Goal: Information Seeking & Learning: Check status

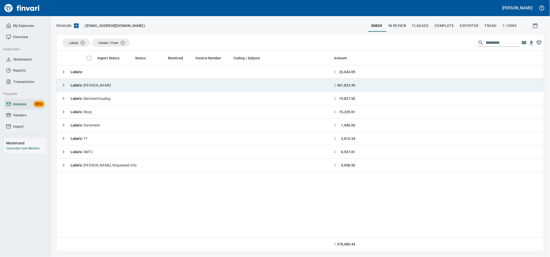
scroll to position [197, 478]
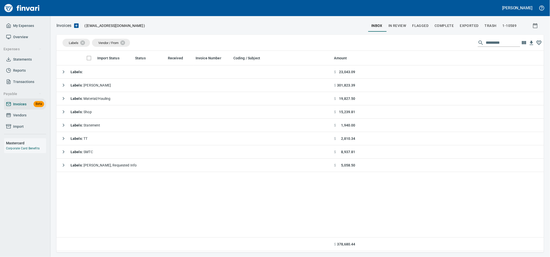
drag, startPoint x: 19, startPoint y: 121, endPoint x: 27, endPoint y: 119, distance: 9.2
click at [19, 119] on span "Vendors" at bounding box center [19, 115] width 13 height 6
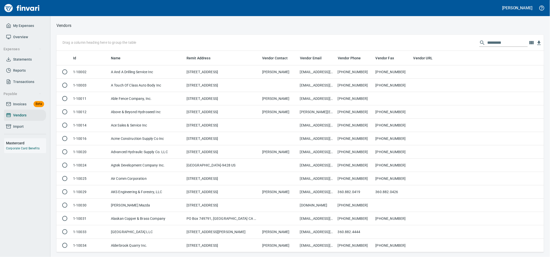
scroll to position [197, 478]
click at [487, 44] on input "text" at bounding box center [507, 43] width 40 height 8
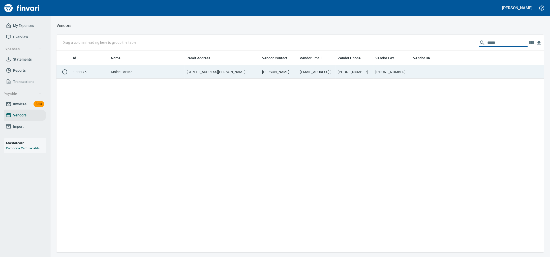
type input "*****"
click at [236, 69] on td "[STREET_ADDRESS][PERSON_NAME]" at bounding box center [222, 71] width 76 height 13
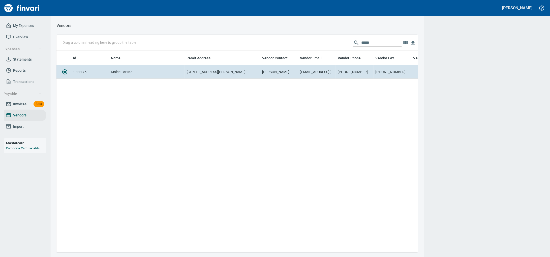
scroll to position [192, 356]
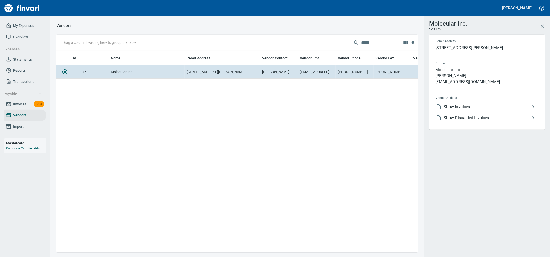
click at [458, 110] on span "Show Invoices" at bounding box center [487, 107] width 86 height 6
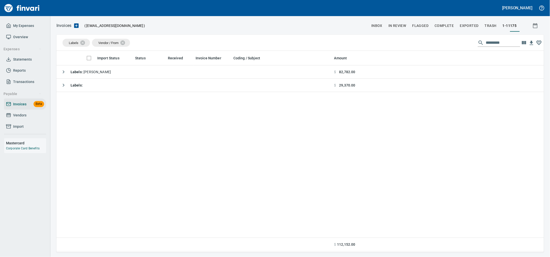
scroll to position [197, 478]
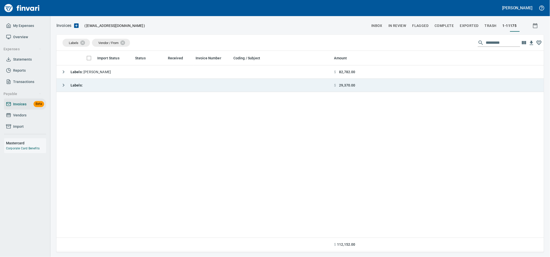
click at [126, 88] on td "Labels :" at bounding box center [194, 85] width 276 height 13
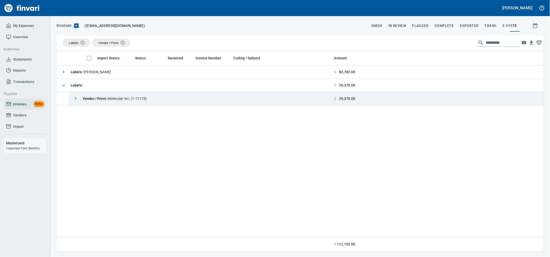
click at [176, 98] on td "Vendor / From : Molecular Inc. (1-11175)" at bounding box center [200, 98] width 263 height 13
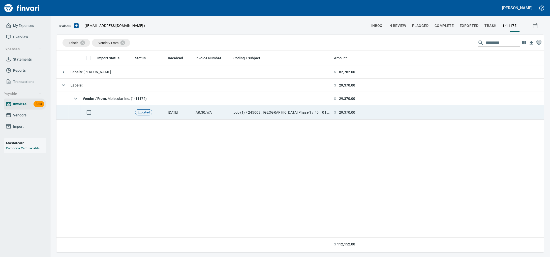
click at [182, 114] on td "[DATE]" at bounding box center [180, 113] width 28 height 14
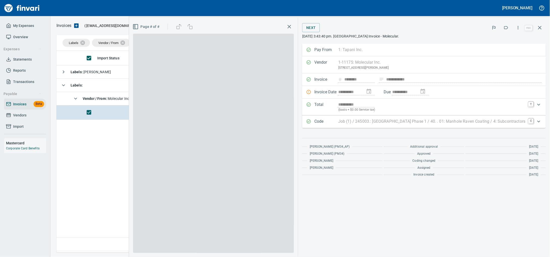
scroll to position [197, 477]
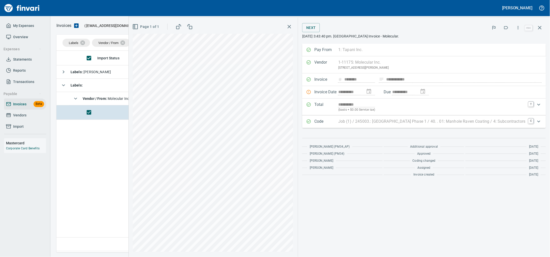
click at [540, 28] on icon "button" at bounding box center [539, 28] width 6 height 6
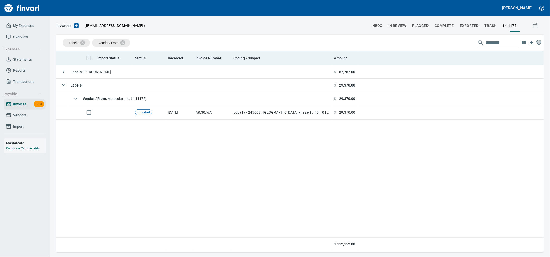
scroll to position [197, 478]
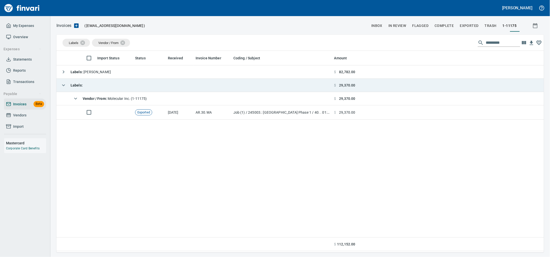
click at [144, 85] on td "Labels :" at bounding box center [194, 85] width 276 height 13
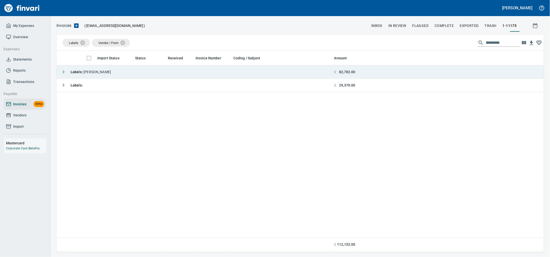
click at [155, 70] on td "Labels : [PERSON_NAME]" at bounding box center [194, 71] width 276 height 13
click at [156, 79] on td "Labels : [PERSON_NAME]" at bounding box center [194, 71] width 276 height 13
click at [156, 77] on td "Labels : [PERSON_NAME]" at bounding box center [194, 71] width 276 height 13
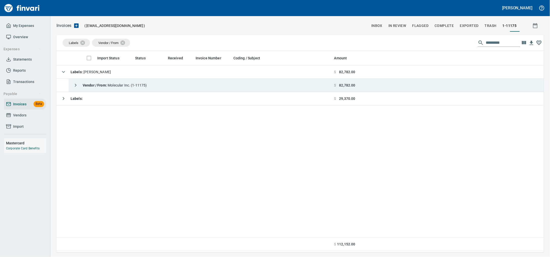
click at [156, 83] on td "Vendor / From : Molecular Inc. (1-11175)" at bounding box center [200, 85] width 263 height 13
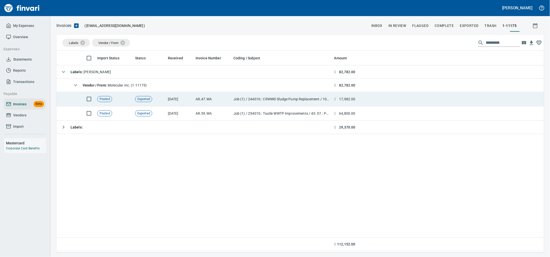
click at [200, 98] on td "AR.47.WA" at bounding box center [212, 99] width 38 height 14
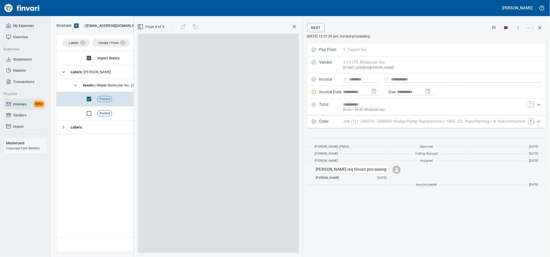
scroll to position [197, 477]
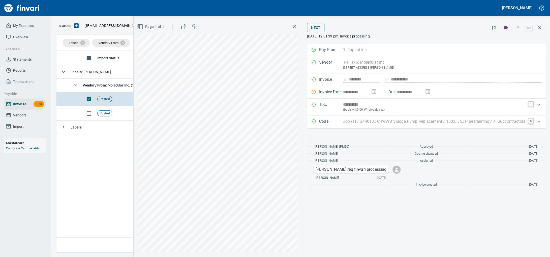
click at [26, 119] on span "Vendors" at bounding box center [19, 115] width 13 height 6
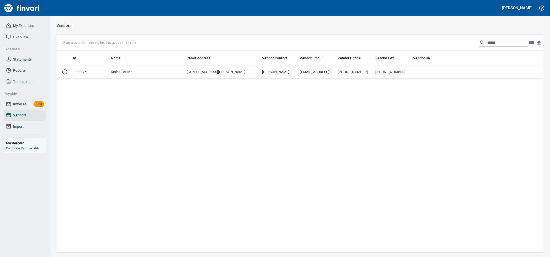
scroll to position [197, 478]
click at [491, 43] on input "*****" at bounding box center [507, 43] width 40 height 8
drag, startPoint x: 489, startPoint y: 41, endPoint x: 394, endPoint y: 43, distance: 95.0
click at [394, 43] on div "Drag a column heading here to group the table *****" at bounding box center [299, 43] width 487 height 16
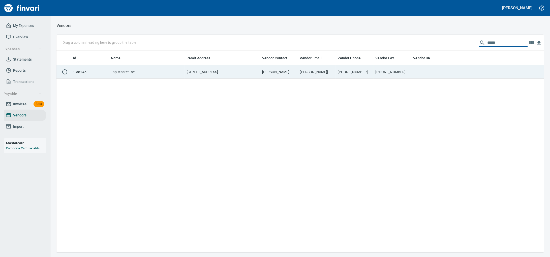
drag, startPoint x: 259, startPoint y: 67, endPoint x: 256, endPoint y: 70, distance: 3.9
click at [257, 70] on body "[PERSON_NAME] My Expenses Overview Expenses Statements Reports Transactions Pay…" at bounding box center [275, 128] width 550 height 257
type input "*****"
click at [256, 70] on td "[STREET_ADDRESS]" at bounding box center [222, 71] width 76 height 13
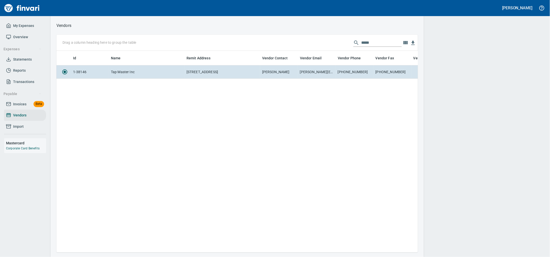
scroll to position [1, 1]
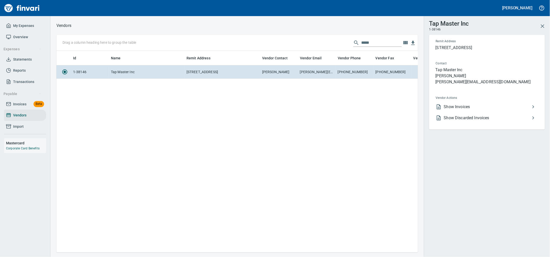
click at [479, 110] on span "Show Invoices" at bounding box center [487, 107] width 86 height 6
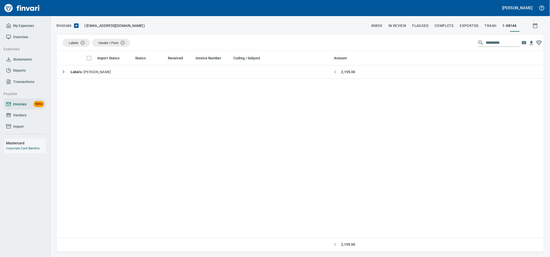
scroll to position [197, 478]
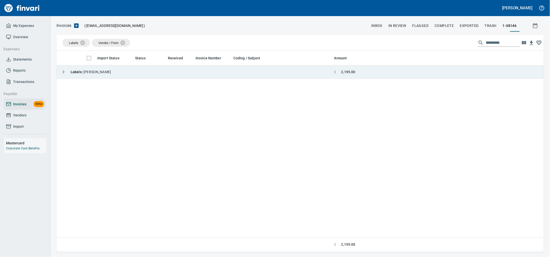
click at [197, 77] on td "Labels : [PERSON_NAME]" at bounding box center [194, 71] width 276 height 13
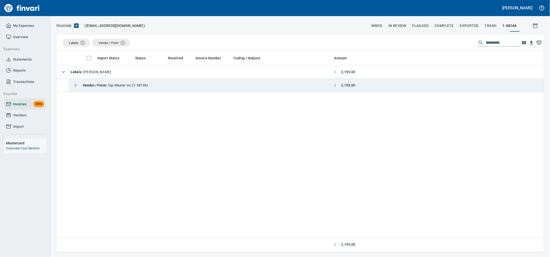
click at [203, 89] on td "Vendor / From : Tap Master Inc (1-38146)" at bounding box center [200, 85] width 263 height 13
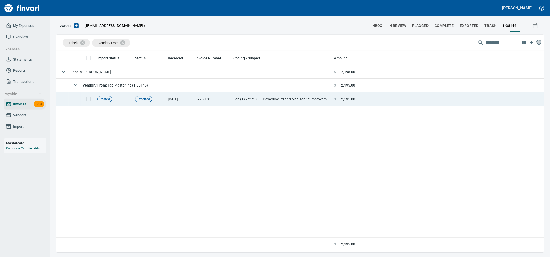
click at [233, 103] on td "Job (1) / 252505.: Powerline Rd and Madison St Improvements / 14. 05.: Madison …" at bounding box center [281, 99] width 101 height 14
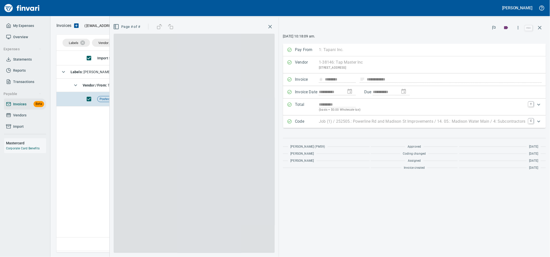
scroll to position [197, 477]
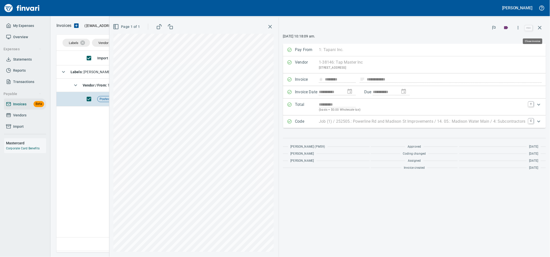
drag, startPoint x: 542, startPoint y: 25, endPoint x: 312, endPoint y: 32, distance: 231.1
click at [540, 25] on button "button" at bounding box center [539, 28] width 12 height 12
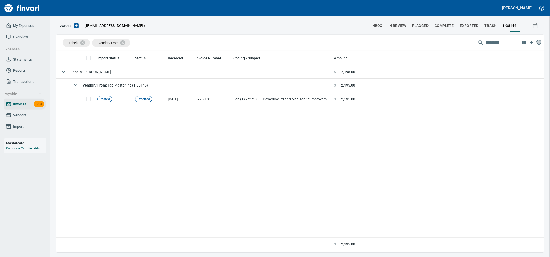
scroll to position [197, 477]
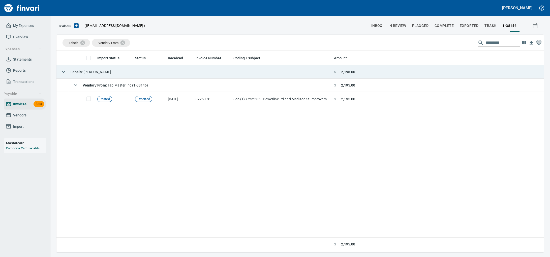
click at [106, 75] on td "Labels : [PERSON_NAME]" at bounding box center [194, 71] width 276 height 13
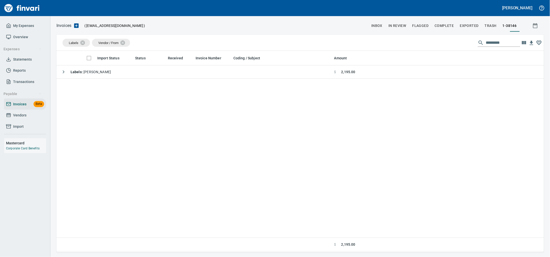
click at [24, 119] on span "Vendors" at bounding box center [19, 115] width 13 height 6
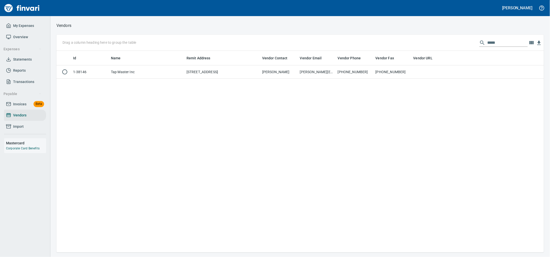
scroll to position [197, 478]
drag, startPoint x: 501, startPoint y: 42, endPoint x: 475, endPoint y: 45, distance: 26.2
click at [487, 46] on input "*****" at bounding box center [507, 43] width 40 height 8
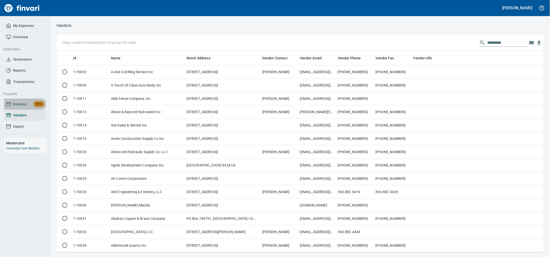
click at [17, 108] on span "Invoices" at bounding box center [19, 104] width 13 height 6
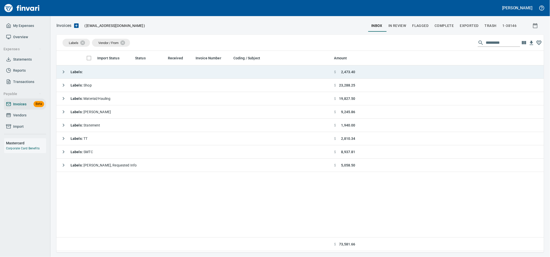
scroll to position [197, 478]
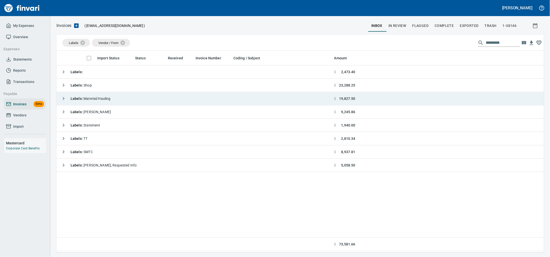
click at [111, 104] on div "Labels : Material/Hauling" at bounding box center [84, 99] width 52 height 10
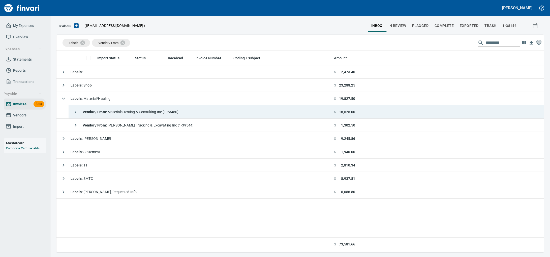
click at [162, 116] on div "Vendor / From : Materials Testing & Consulting Inc (1-23480)" at bounding box center [125, 112] width 108 height 10
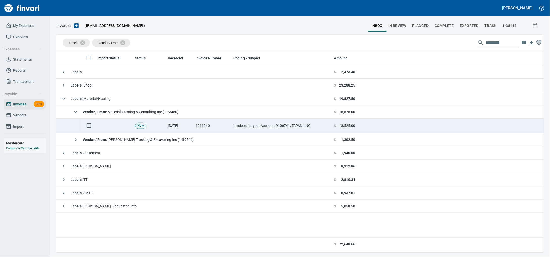
drag, startPoint x: 164, startPoint y: 127, endPoint x: 377, endPoint y: 133, distance: 212.6
click at [164, 127] on td "New" at bounding box center [149, 126] width 33 height 14
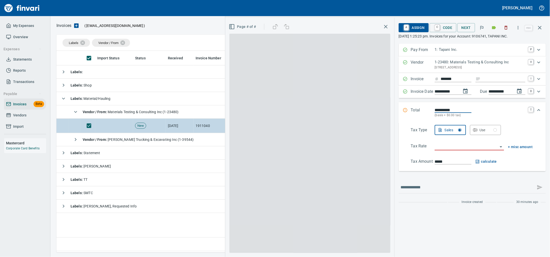
scroll to position [197, 477]
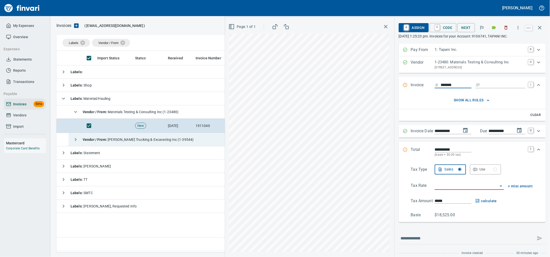
click at [140, 142] on span "Vendor / From : [PERSON_NAME] Trucking & Excavating Inc (1-39544)" at bounding box center [138, 140] width 111 height 4
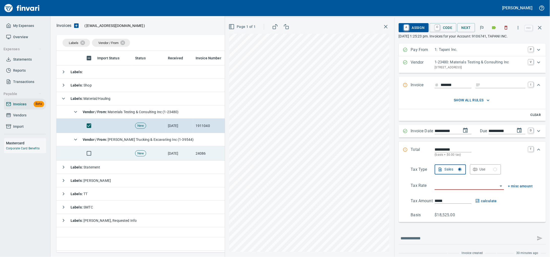
click at [140, 150] on td "New" at bounding box center [149, 154] width 33 height 14
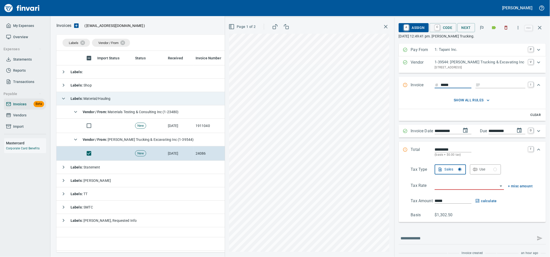
click at [140, 100] on td "Labels : Material/Hauling" at bounding box center [194, 98] width 276 height 13
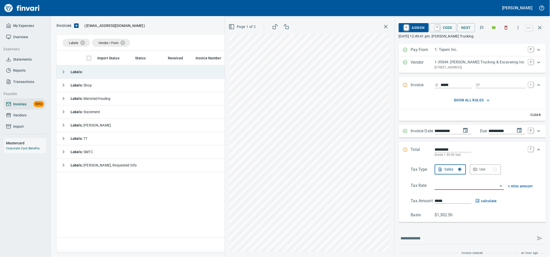
click at [123, 71] on td "Labels :" at bounding box center [194, 71] width 276 height 13
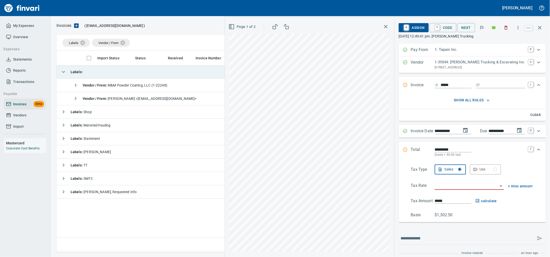
click at [123, 71] on td "Labels :" at bounding box center [194, 71] width 276 height 13
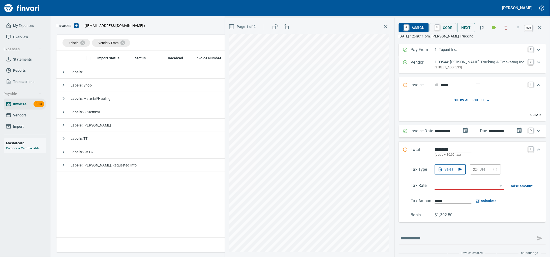
click at [542, 28] on icon "button" at bounding box center [539, 28] width 6 height 6
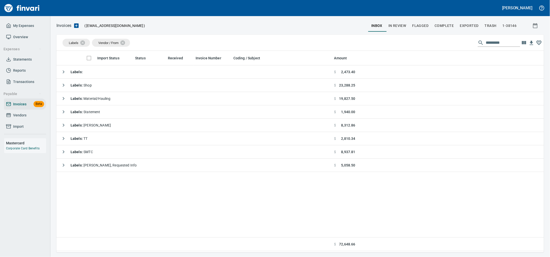
scroll to position [197, 478]
click at [56, 69] on div "Labels Vendor / From Import Status Status Received Invoice Number Coding / Subj…" at bounding box center [299, 144] width 499 height 218
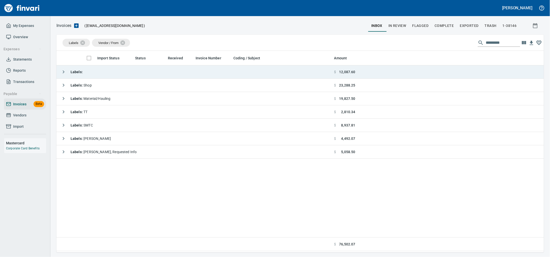
click at [94, 71] on td "Labels :" at bounding box center [194, 71] width 276 height 13
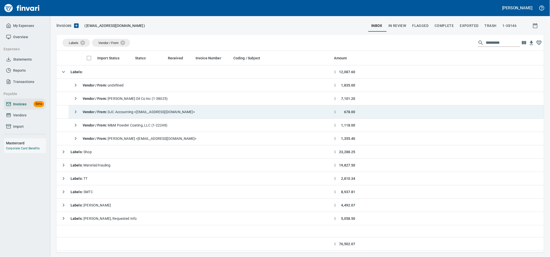
drag, startPoint x: 122, startPoint y: 113, endPoint x: 163, endPoint y: 112, distance: 41.1
click at [122, 112] on span "Vendor / From : DJC Accounting <[EMAIL_ADDRESS][DOMAIN_NAME]>" at bounding box center [139, 112] width 112 height 4
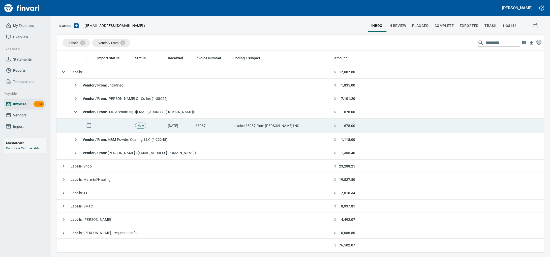
click at [242, 125] on td "Invoice 68987 from [PERSON_NAME] INC" at bounding box center [281, 126] width 101 height 14
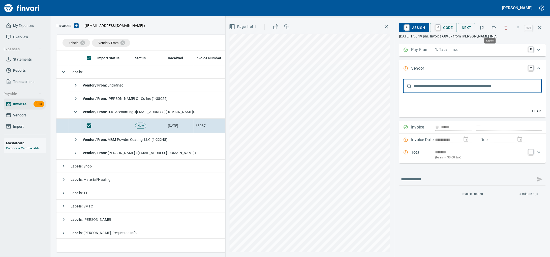
click at [491, 29] on icon "button" at bounding box center [493, 27] width 5 height 5
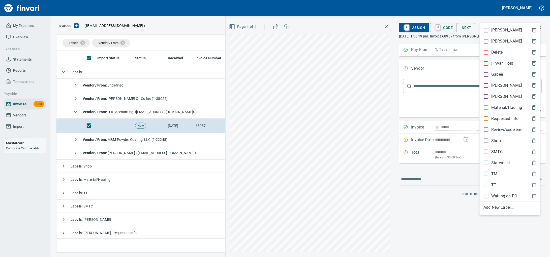
scroll to position [197, 477]
click at [506, 111] on p "Material/Hauling" at bounding box center [506, 108] width 31 height 6
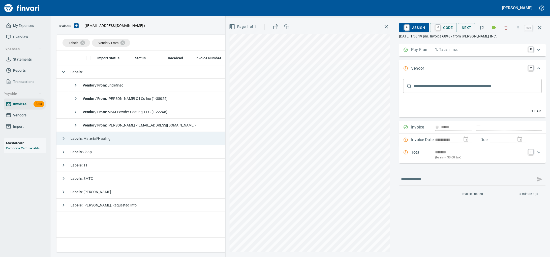
click at [133, 144] on td "Labels : Material/Hauling" at bounding box center [194, 138] width 276 height 13
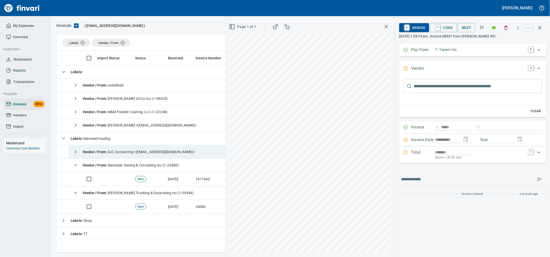
click at [118, 156] on div "Vendor / From : DJC Accounting <[EMAIL_ADDRESS][DOMAIN_NAME]>" at bounding box center [133, 152] width 124 height 10
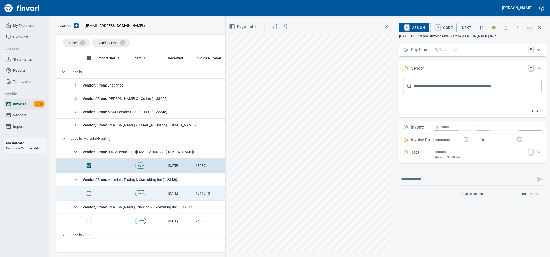
click at [132, 197] on td at bounding box center [114, 194] width 38 height 14
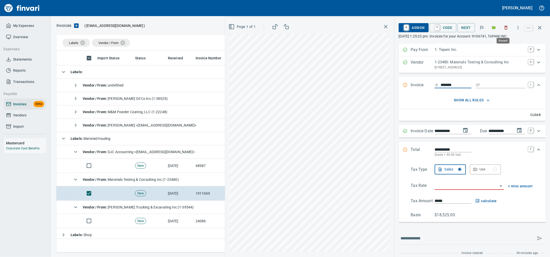
click at [503, 29] on icon "button" at bounding box center [505, 27] width 5 height 5
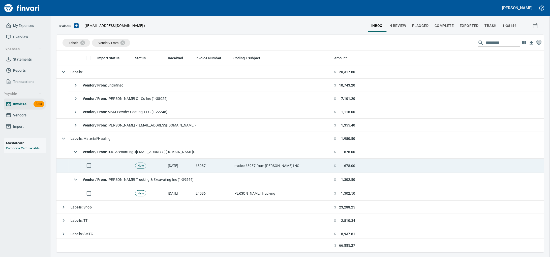
scroll to position [197, 477]
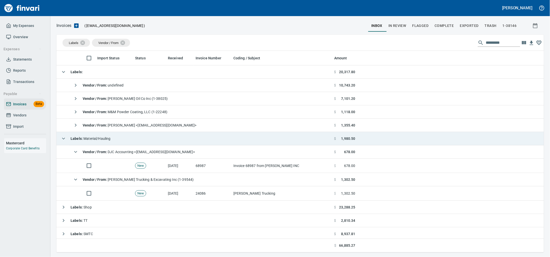
click at [175, 139] on td "Labels : Material/Hauling" at bounding box center [194, 138] width 276 height 13
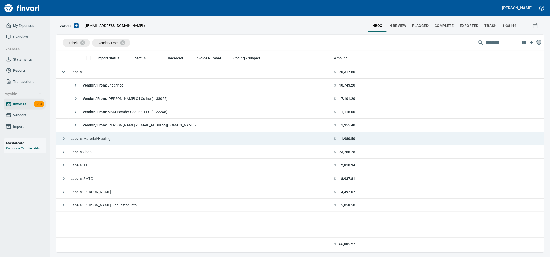
scroll to position [197, 478]
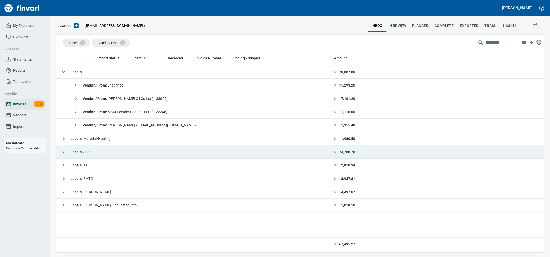
click at [114, 155] on td "Labels : Shop" at bounding box center [194, 152] width 276 height 13
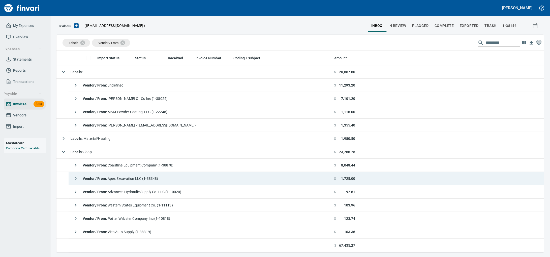
drag, startPoint x: 122, startPoint y: 177, endPoint x: 213, endPoint y: 182, distance: 91.3
click at [122, 177] on div "Vendor / From : Apex Excavation LLC (1-38348)" at bounding box center [115, 179] width 88 height 10
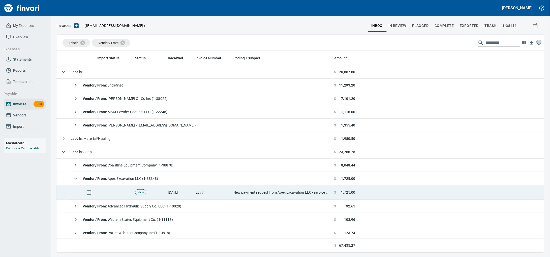
click at [202, 199] on td "2377" at bounding box center [212, 193] width 38 height 14
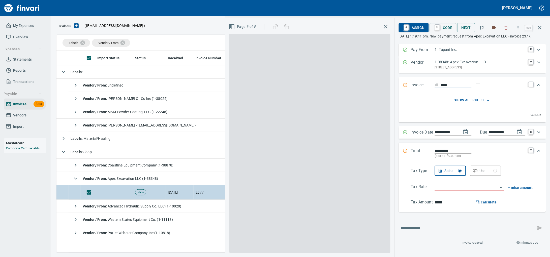
scroll to position [197, 477]
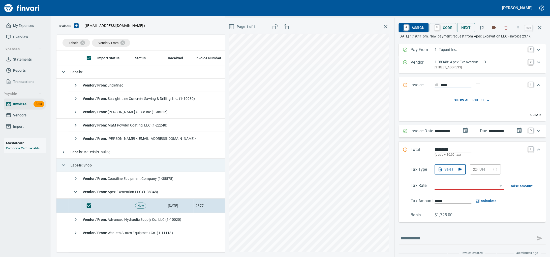
click at [104, 169] on td "Labels : Shop" at bounding box center [194, 165] width 276 height 13
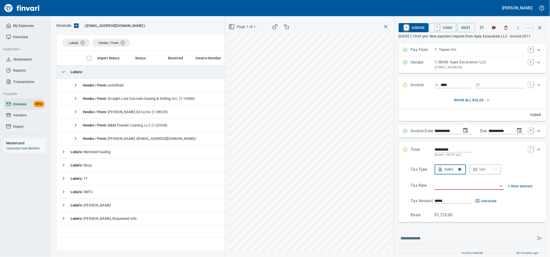
click at [105, 73] on td "Labels :" at bounding box center [194, 71] width 276 height 13
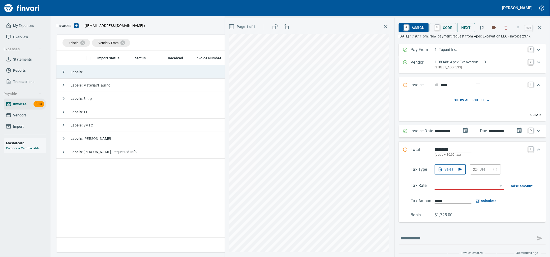
click at [129, 77] on td "Labels :" at bounding box center [194, 71] width 276 height 13
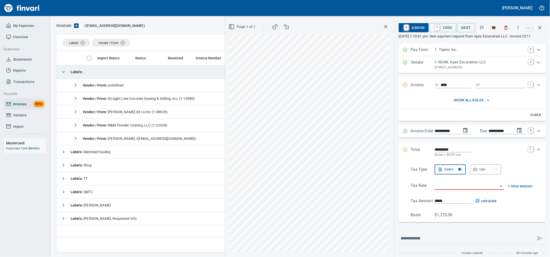
click at [129, 77] on td "Labels :" at bounding box center [194, 71] width 276 height 13
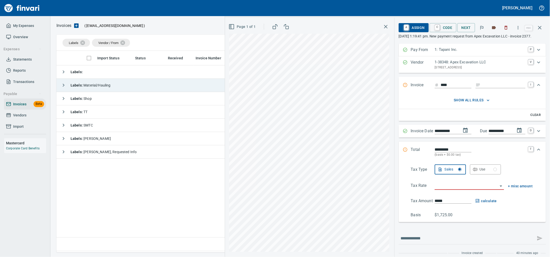
click at [109, 80] on td "Labels : Material/Hauling" at bounding box center [194, 85] width 276 height 13
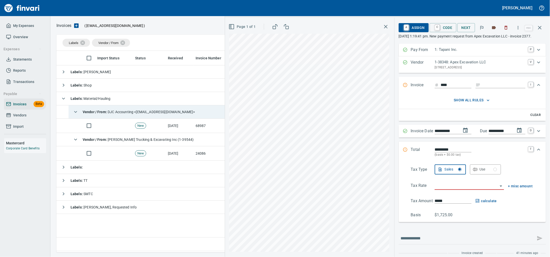
click at [142, 119] on td "Vendor / From : DJC Accounting <[EMAIL_ADDRESS][DOMAIN_NAME]>" at bounding box center [200, 112] width 263 height 13
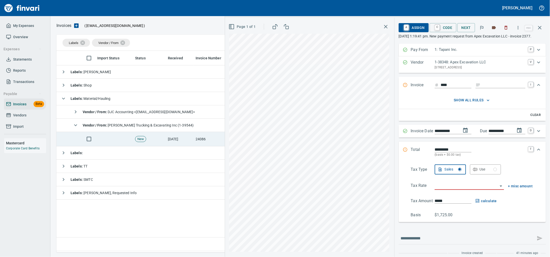
click at [141, 136] on td "New" at bounding box center [149, 139] width 33 height 14
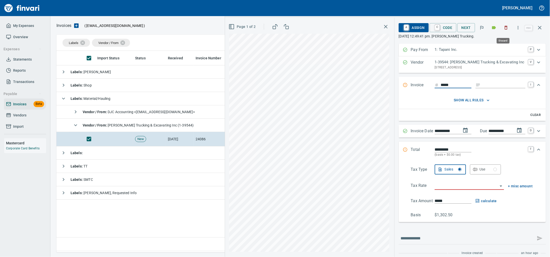
click at [503, 26] on icon "button" at bounding box center [505, 27] width 5 height 5
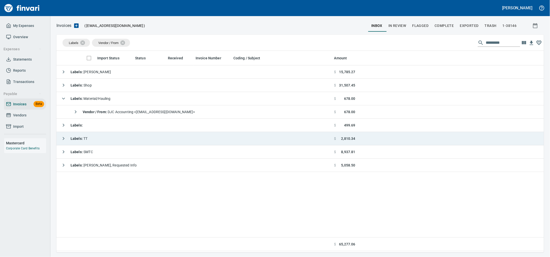
scroll to position [197, 478]
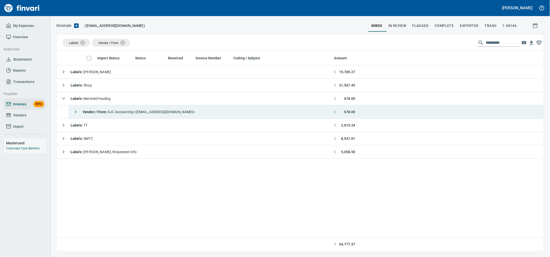
click at [144, 116] on div "Vendor / From : DJC Accounting <[EMAIL_ADDRESS][DOMAIN_NAME]>" at bounding box center [133, 112] width 124 height 10
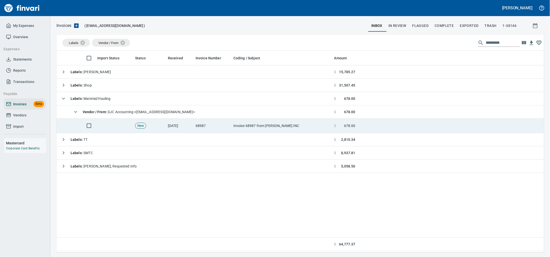
drag, startPoint x: 175, startPoint y: 129, endPoint x: 187, endPoint y: 129, distance: 12.4
click at [175, 129] on td "[DATE]" at bounding box center [180, 126] width 28 height 14
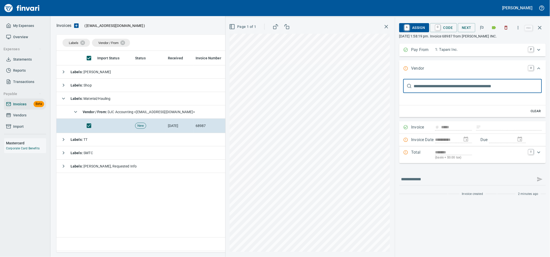
click at [504, 25] on button "button" at bounding box center [505, 27] width 11 height 11
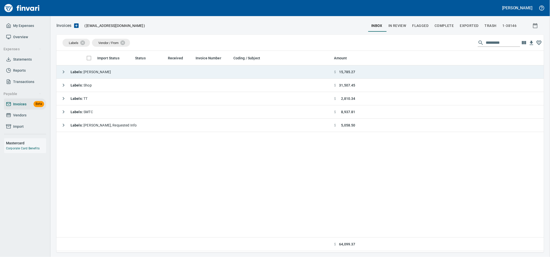
scroll to position [197, 478]
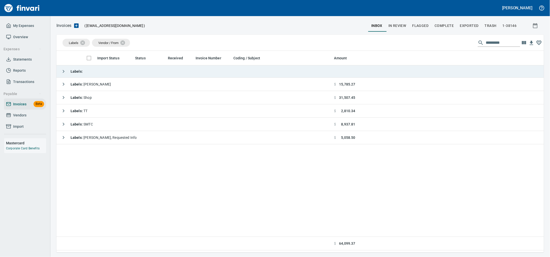
click at [175, 68] on td "Labels :" at bounding box center [194, 71] width 276 height 12
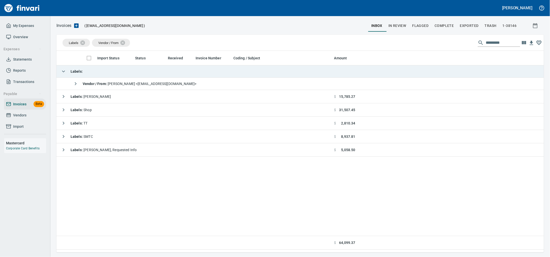
click at [175, 68] on td "Labels :" at bounding box center [194, 71] width 276 height 12
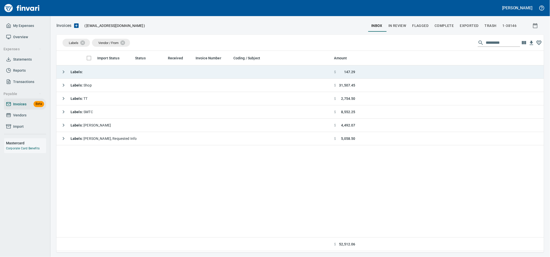
click at [114, 72] on td "Labels :" at bounding box center [194, 71] width 276 height 13
